Goal: Feedback & Contribution: Submit feedback/report problem

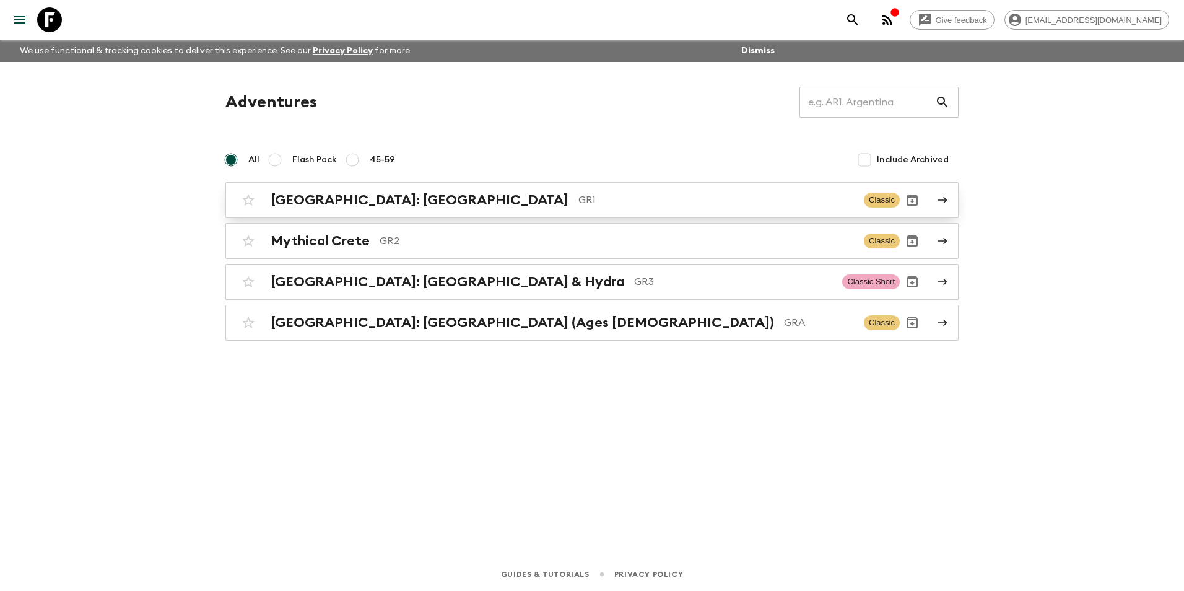
click at [329, 204] on h2 "[GEOGRAPHIC_DATA]: [GEOGRAPHIC_DATA]" at bounding box center [420, 200] width 298 height 16
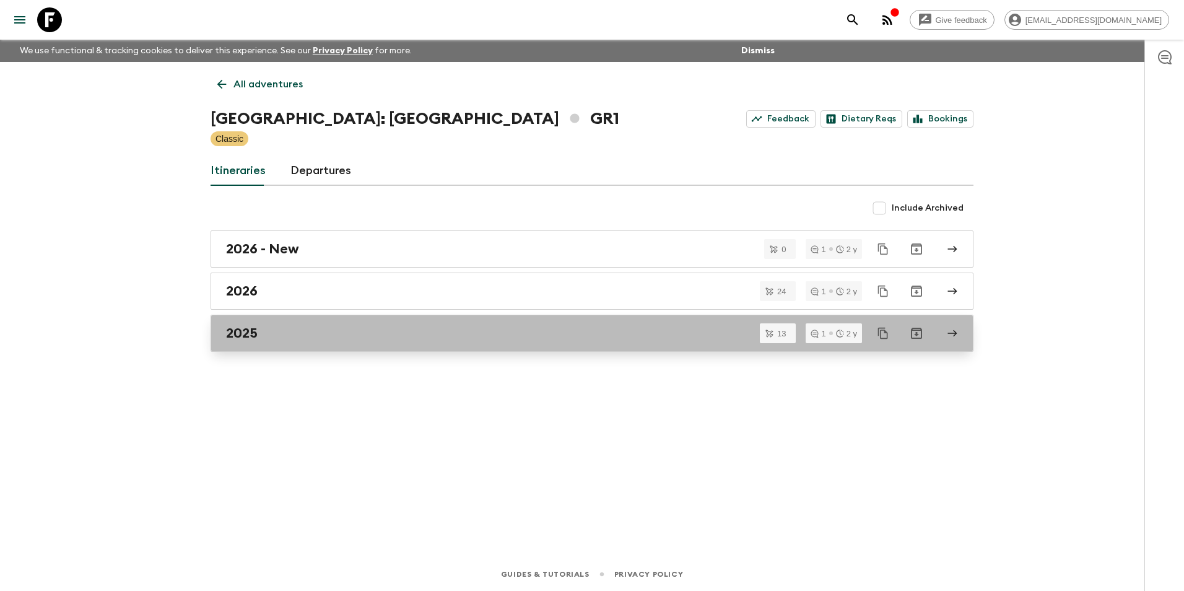
click at [250, 329] on h2 "2025" at bounding box center [242, 333] width 32 height 16
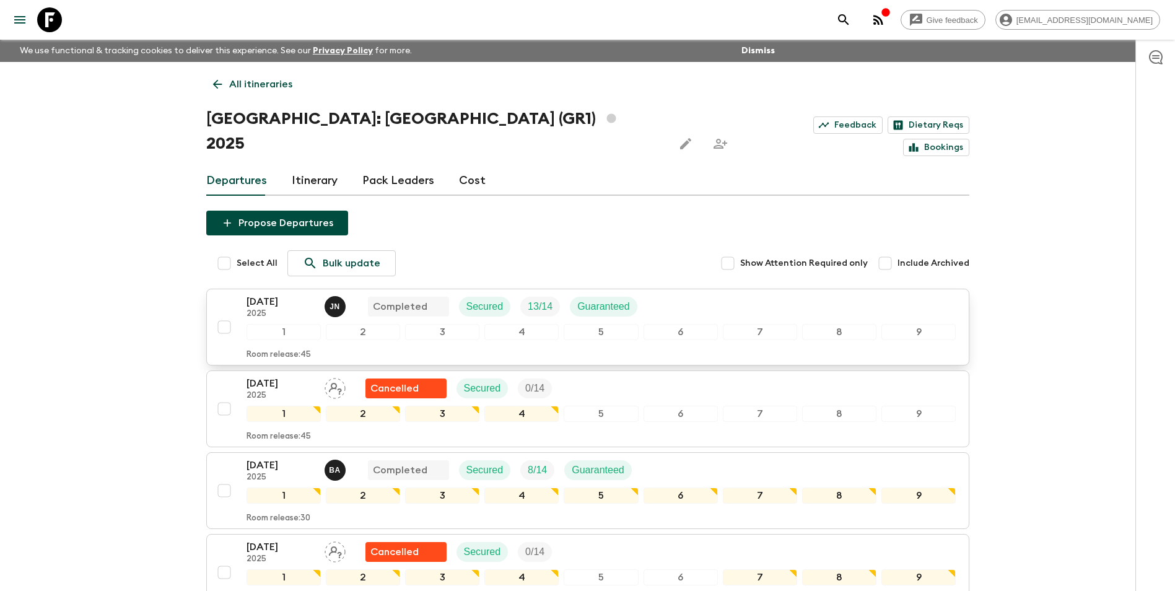
click at [273, 294] on p "04 Sep 2025" at bounding box center [281, 301] width 68 height 15
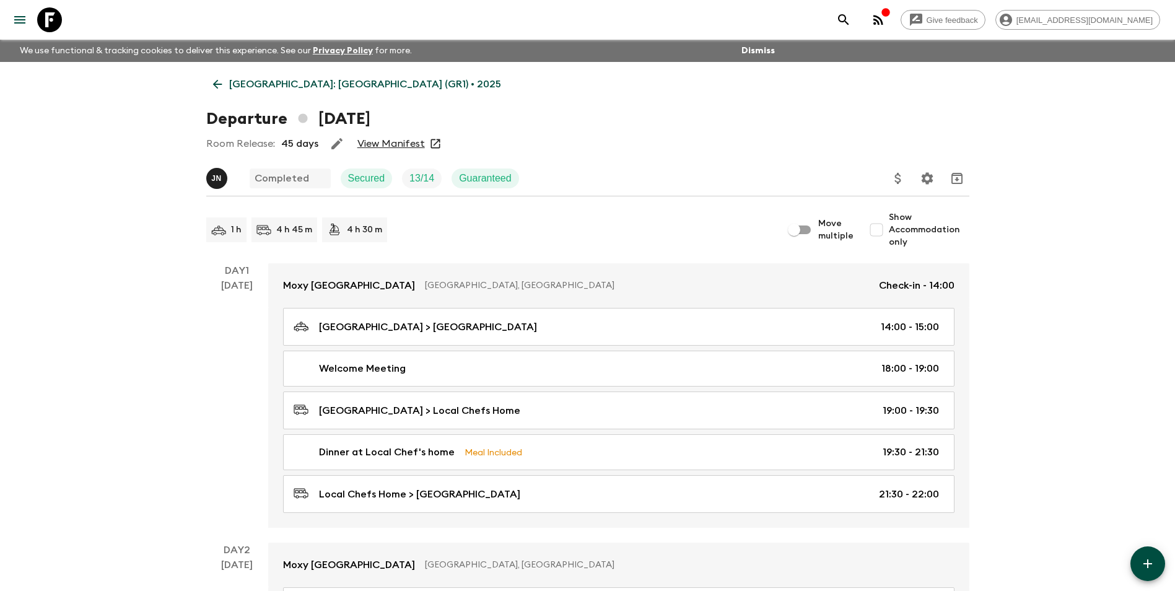
click at [396, 146] on link "View Manifest" at bounding box center [391, 144] width 68 height 12
click at [245, 85] on p "Greece: Athens & the Islands (GR1) • 2025" at bounding box center [365, 84] width 272 height 15
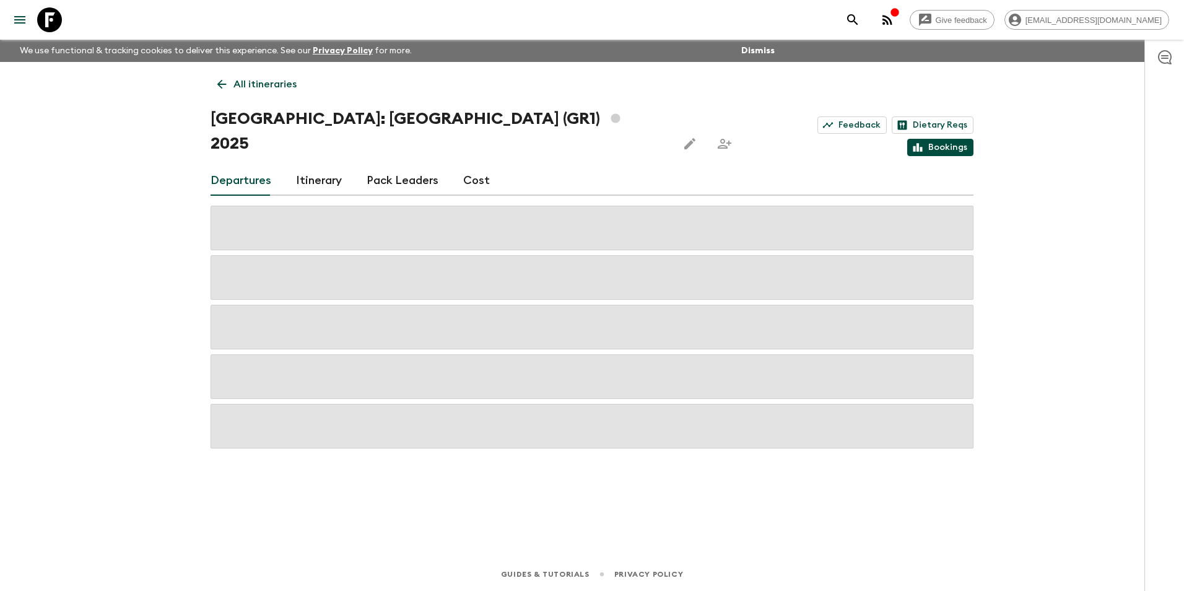
click at [956, 139] on link "Bookings" at bounding box center [941, 147] width 66 height 17
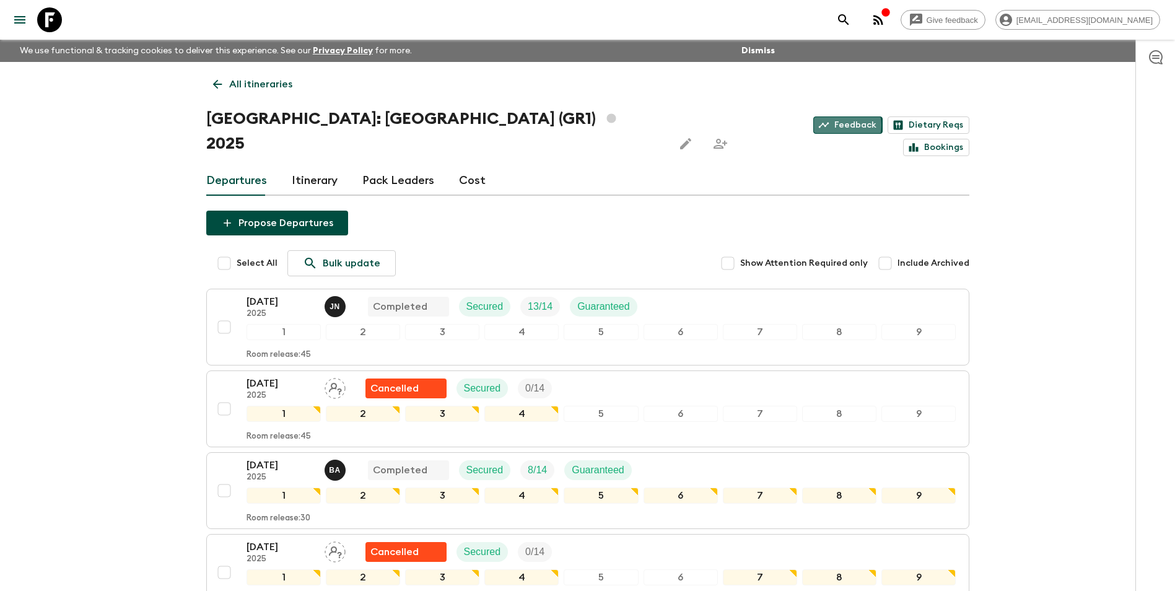
click at [813, 123] on link "Feedback" at bounding box center [847, 124] width 69 height 17
click at [813, 119] on link "Feedback" at bounding box center [847, 124] width 69 height 17
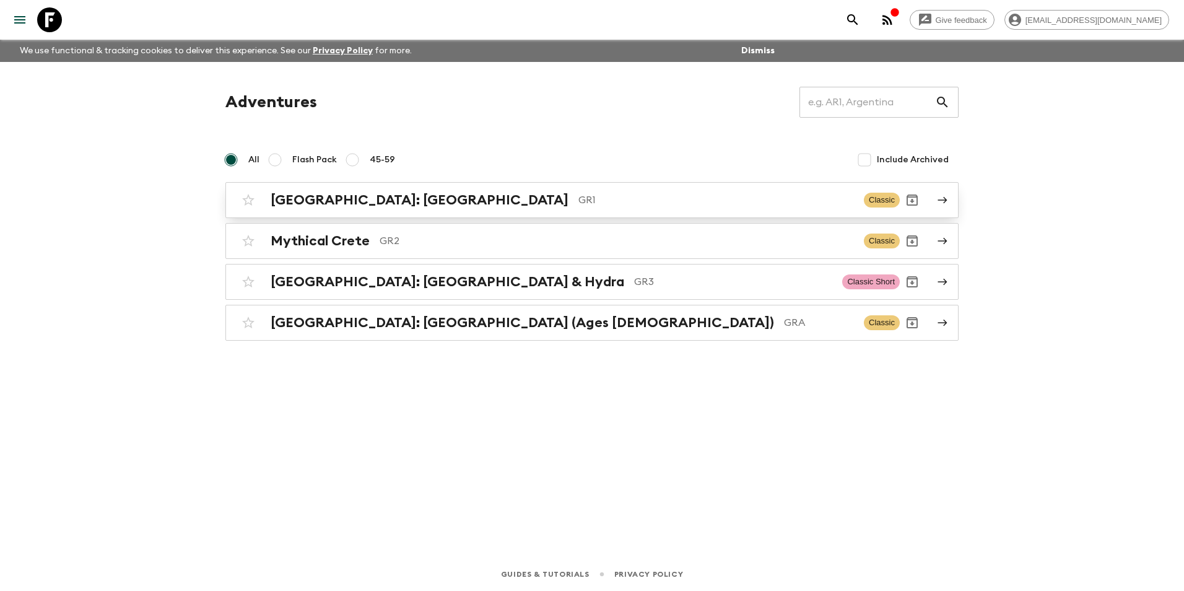
click at [321, 195] on h2 "[GEOGRAPHIC_DATA]: [GEOGRAPHIC_DATA]" at bounding box center [420, 200] width 298 height 16
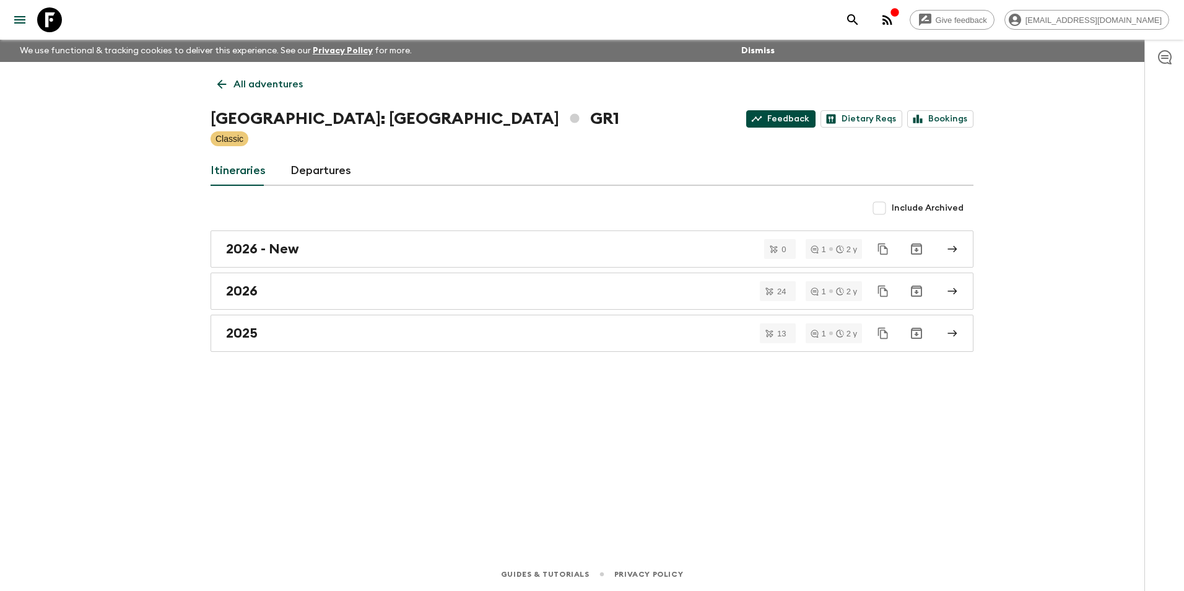
click at [789, 121] on link "Feedback" at bounding box center [780, 118] width 69 height 17
click at [771, 114] on link "Feedback" at bounding box center [780, 118] width 69 height 17
click at [804, 116] on link "Feedback" at bounding box center [780, 118] width 69 height 17
click at [1141, 23] on span "[EMAIL_ADDRESS][DOMAIN_NAME]" at bounding box center [1094, 19] width 150 height 9
click at [1106, 67] on li "Sign out" at bounding box center [1103, 63] width 144 height 22
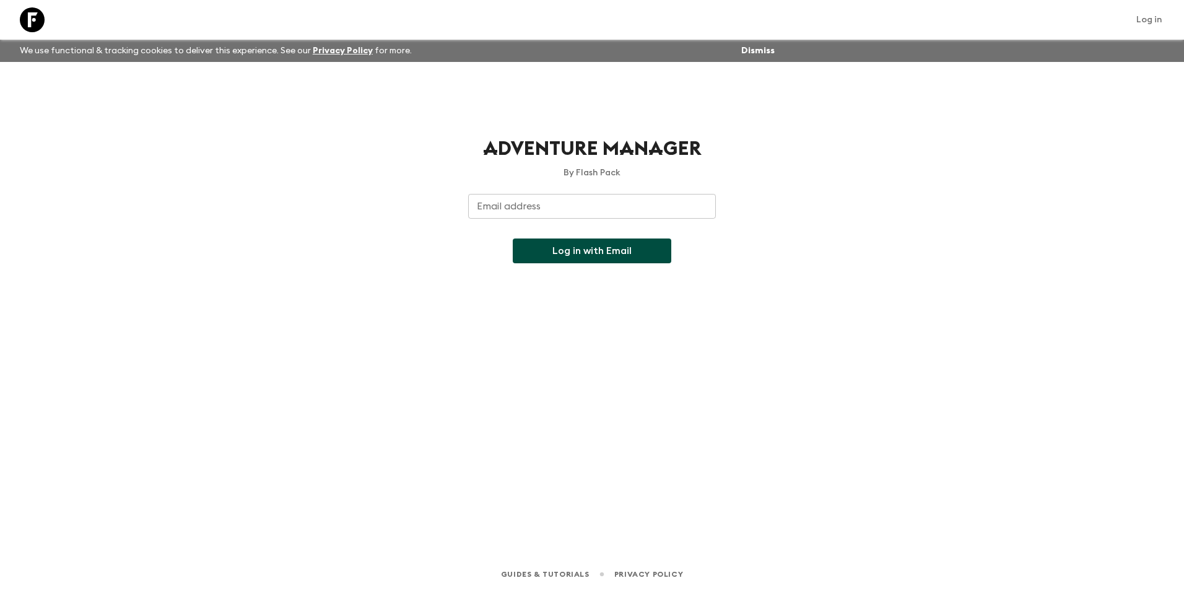
click at [555, 205] on input "Email address" at bounding box center [592, 206] width 248 height 25
type input "[EMAIL_ADDRESS][DOMAIN_NAME]"
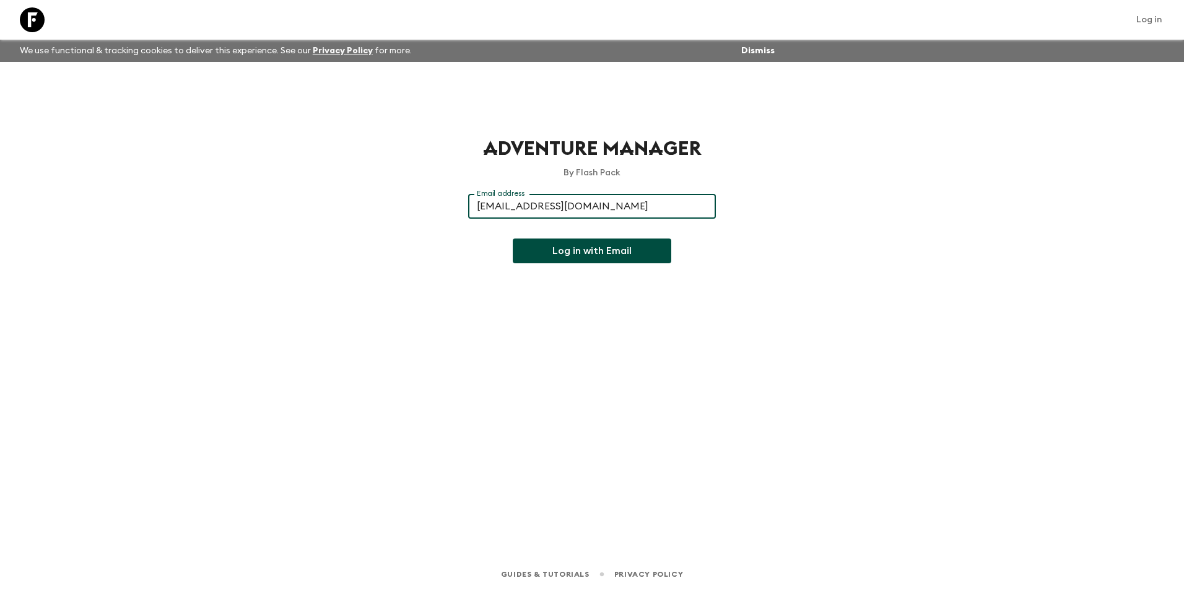
click at [585, 252] on button "Log in with Email" at bounding box center [592, 250] width 159 height 25
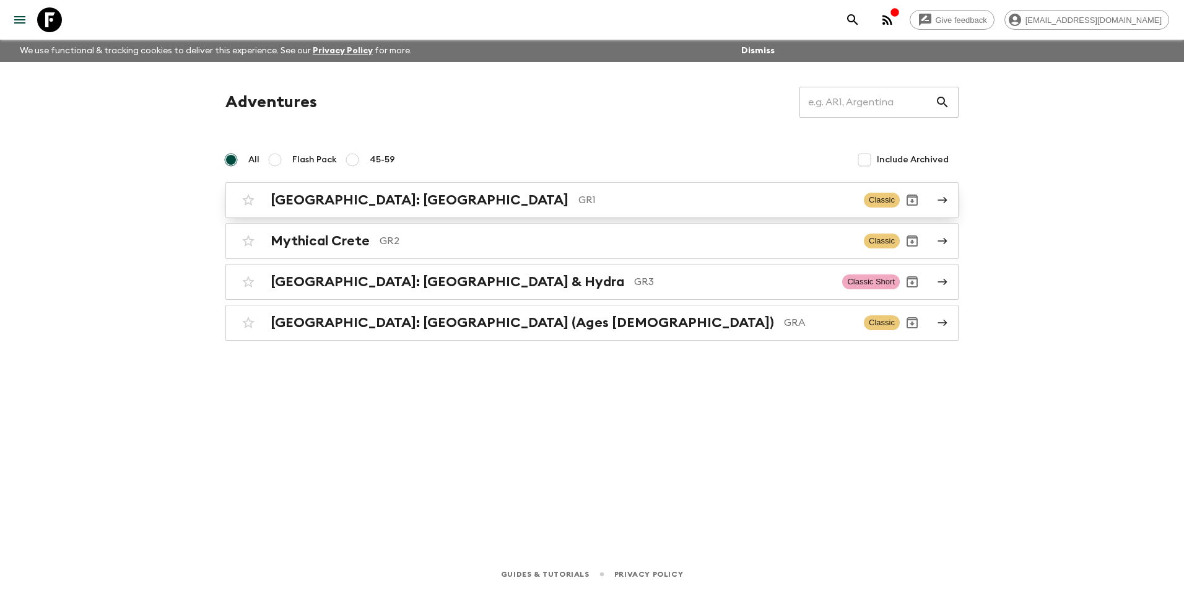
click at [390, 197] on h2 "[GEOGRAPHIC_DATA]: [GEOGRAPHIC_DATA]" at bounding box center [420, 200] width 298 height 16
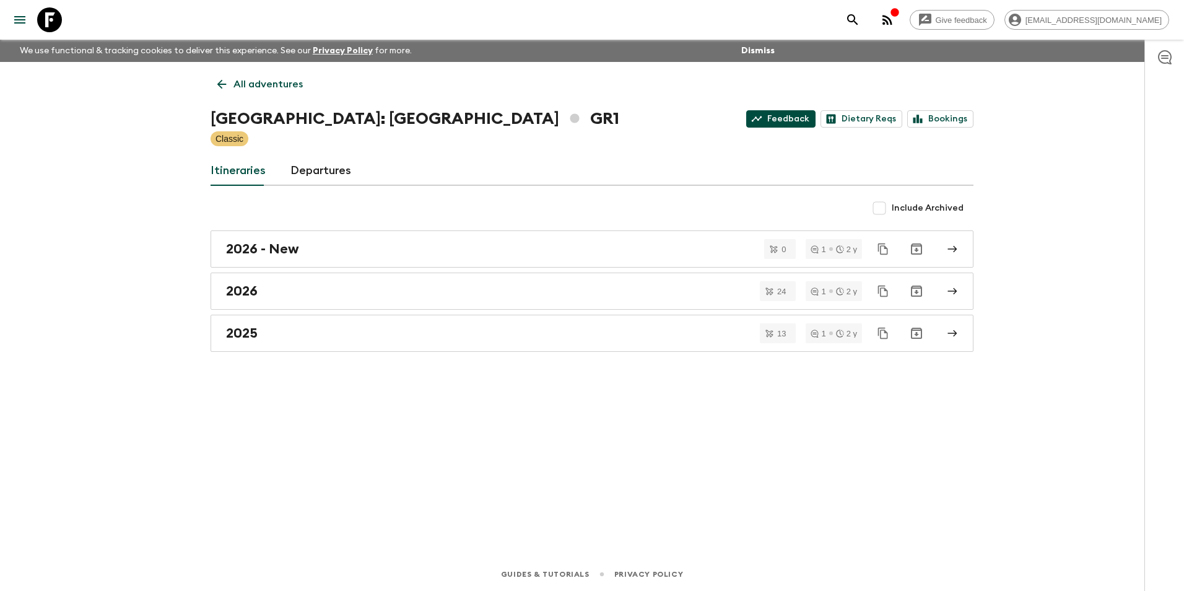
click at [795, 122] on link "Feedback" at bounding box center [780, 118] width 69 height 17
